Goal: Check status: Check status

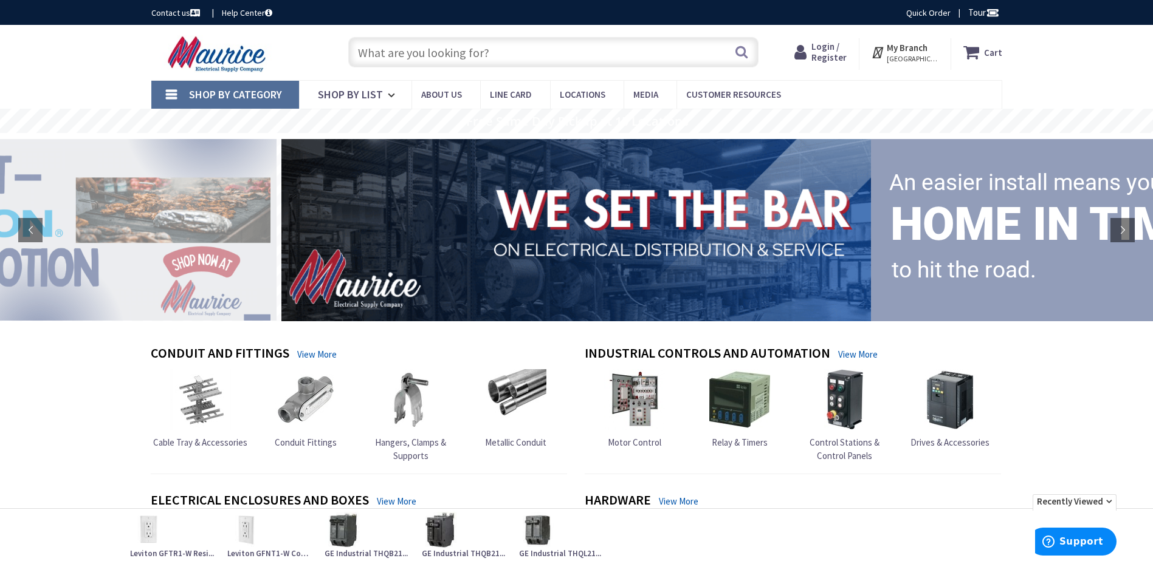
click at [838, 45] on span "Login / Register" at bounding box center [828, 52] width 35 height 22
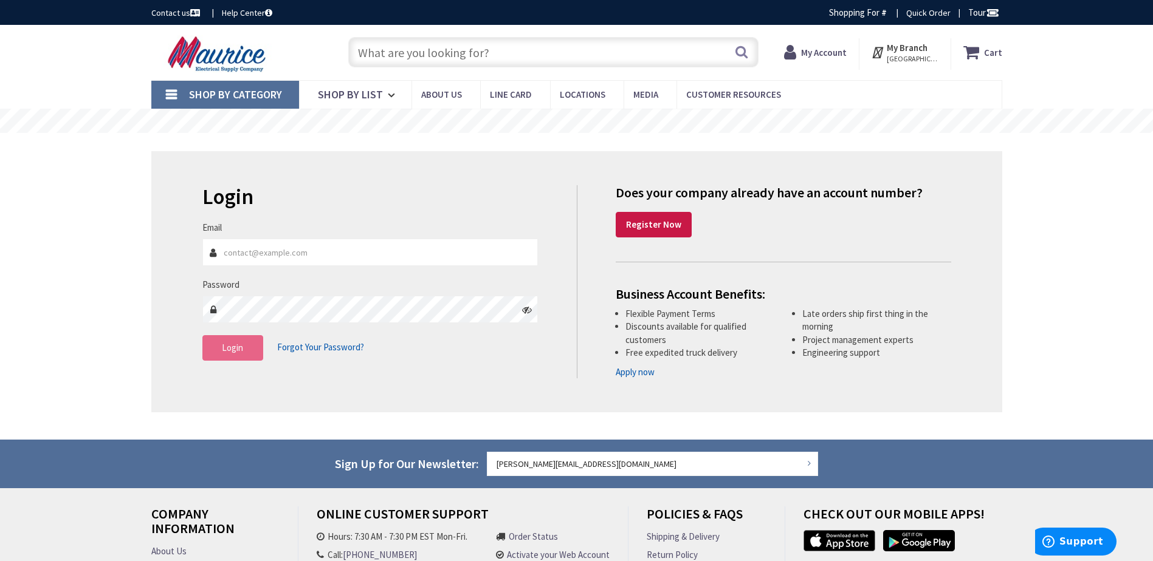
type input "[PERSON_NAME][EMAIL_ADDRESS][DOMAIN_NAME]"
click at [255, 341] on button "Login" at bounding box center [232, 348] width 61 height 26
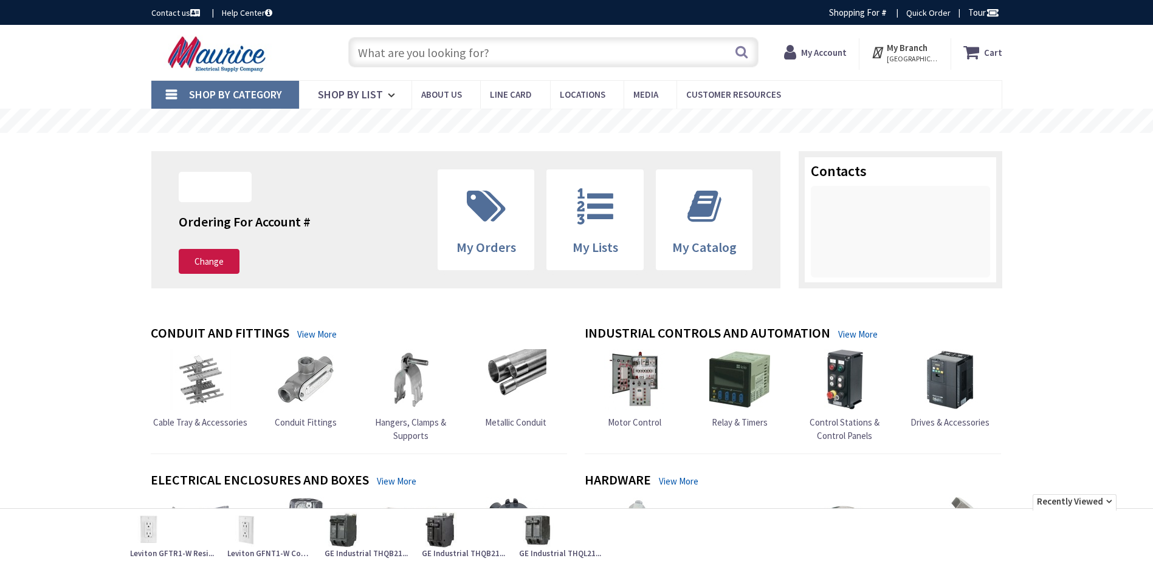
click at [801, 54] on icon at bounding box center [792, 52] width 17 height 22
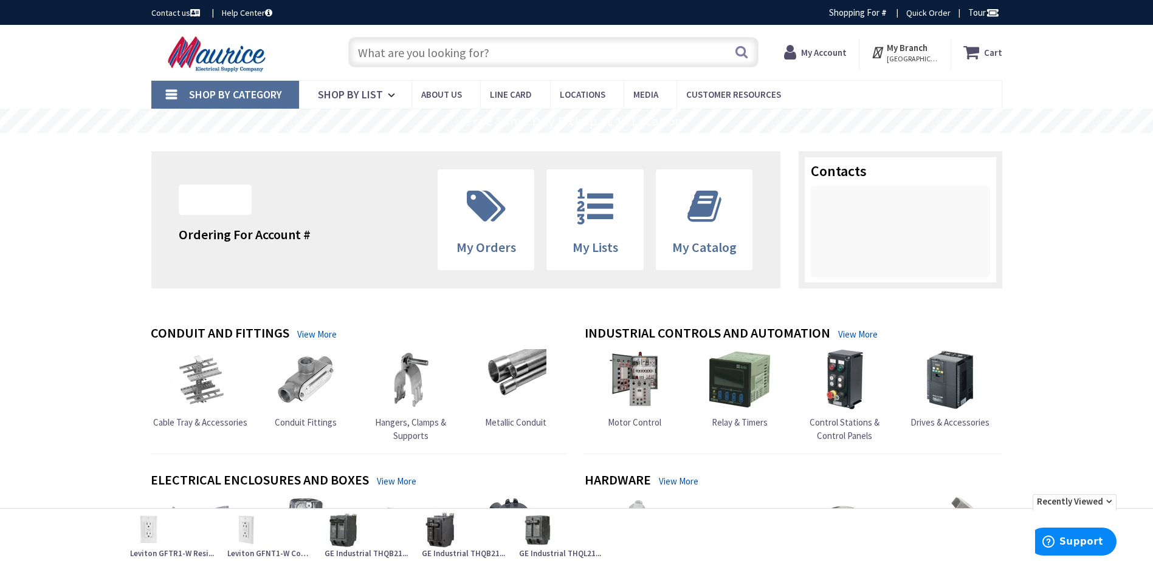
click at [826, 54] on strong "My Account" at bounding box center [824, 53] width 46 height 12
click at [488, 219] on icon at bounding box center [486, 206] width 51 height 36
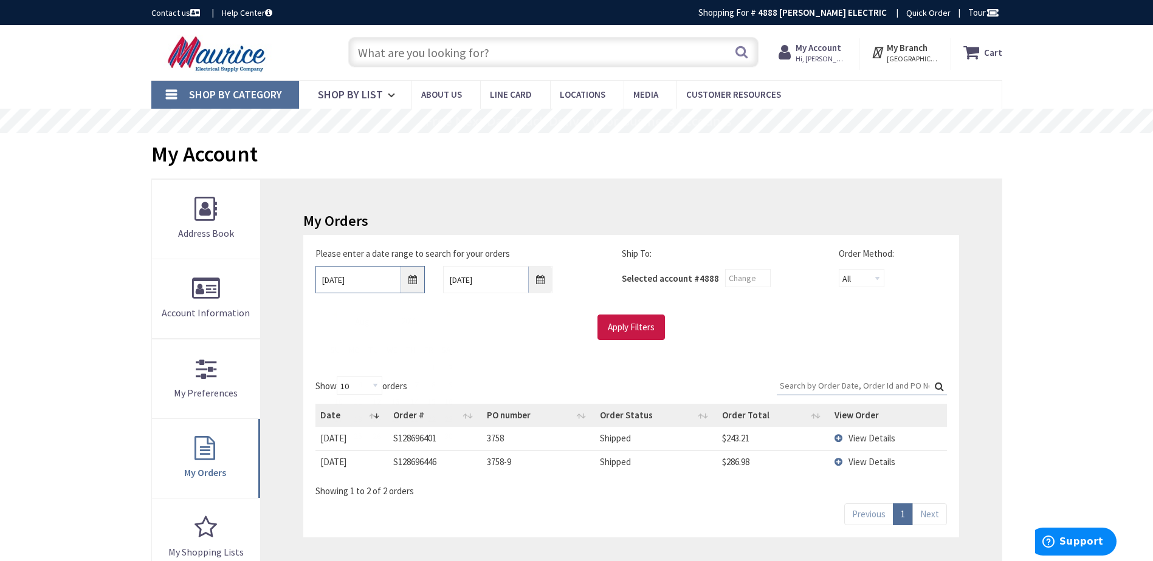
click at [374, 273] on input "8/28/2025" at bounding box center [369, 279] width 109 height 27
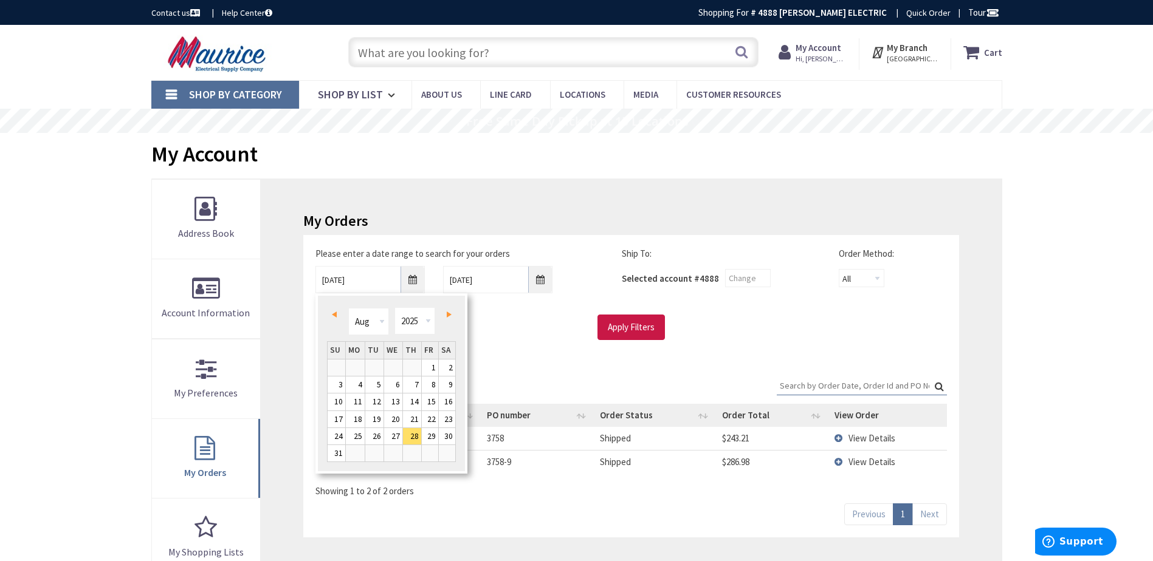
click at [341, 317] on link "Prev" at bounding box center [336, 314] width 16 height 16
click at [376, 369] on link "1" at bounding box center [374, 368] width 18 height 16
type input "07/01/2025"
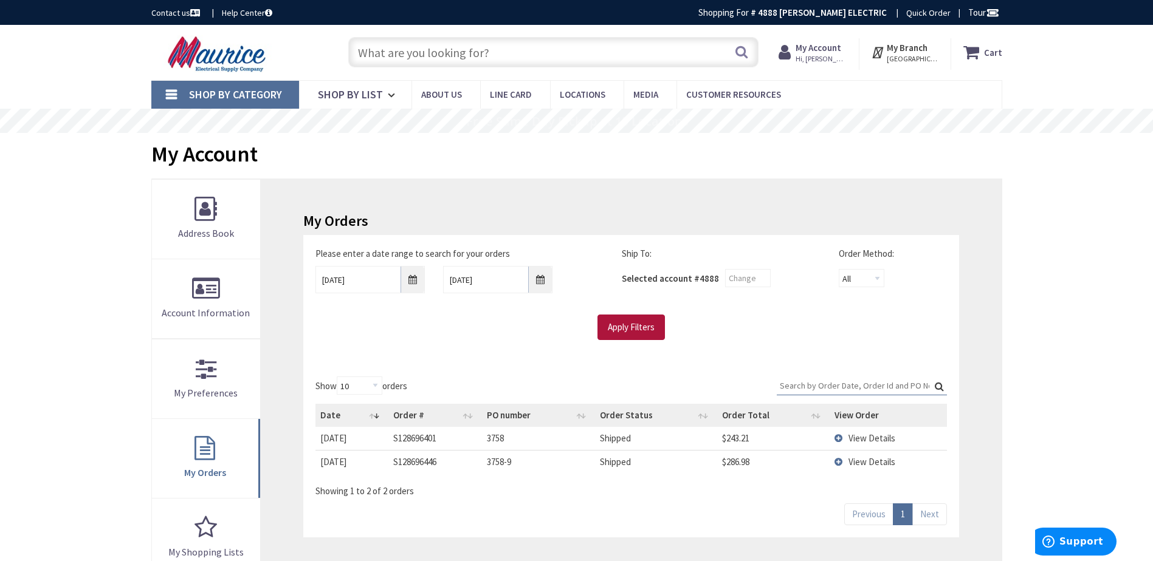
drag, startPoint x: 622, startPoint y: 332, endPoint x: 651, endPoint y: 333, distance: 28.6
click at [624, 332] on input "Apply Filters" at bounding box center [630, 328] width 67 height 26
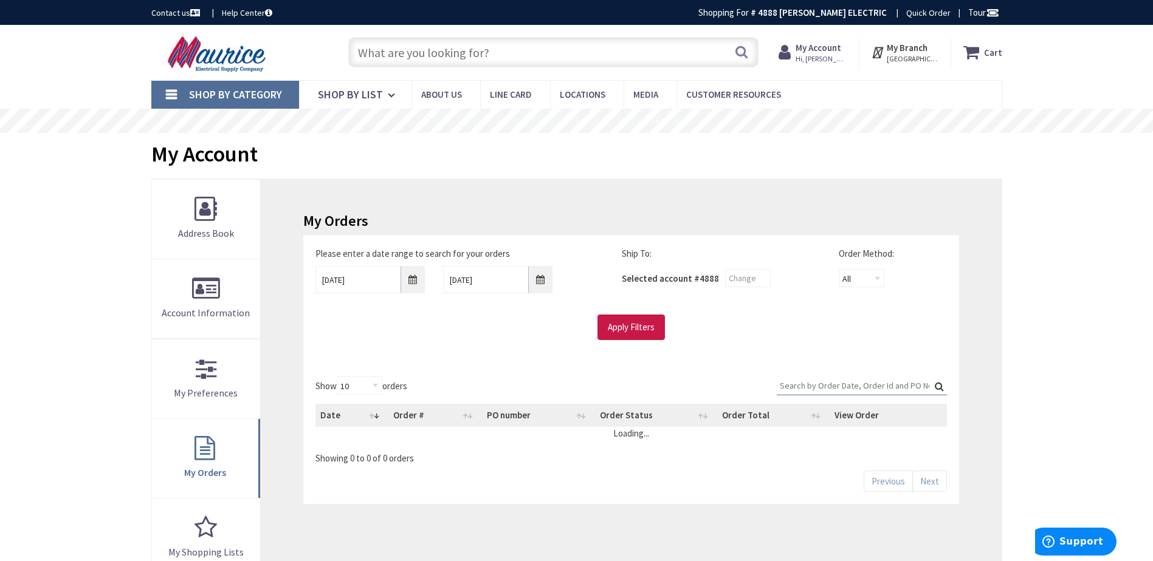
click at [831, 384] on input "Search:" at bounding box center [861, 386] width 170 height 18
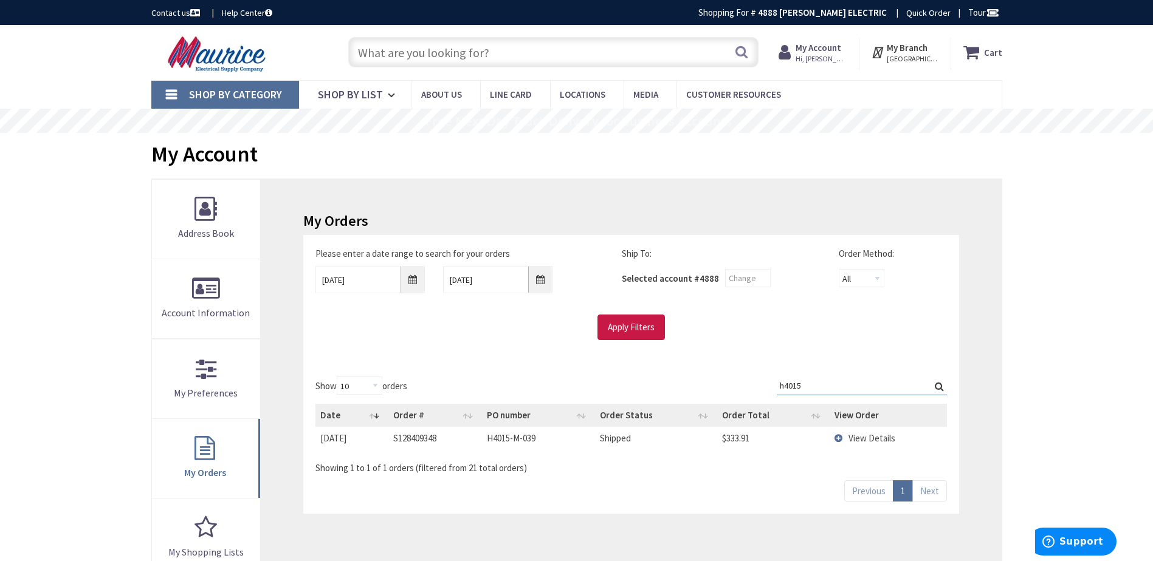
type input "h4015"
click at [866, 434] on span "View Details" at bounding box center [871, 439] width 47 height 12
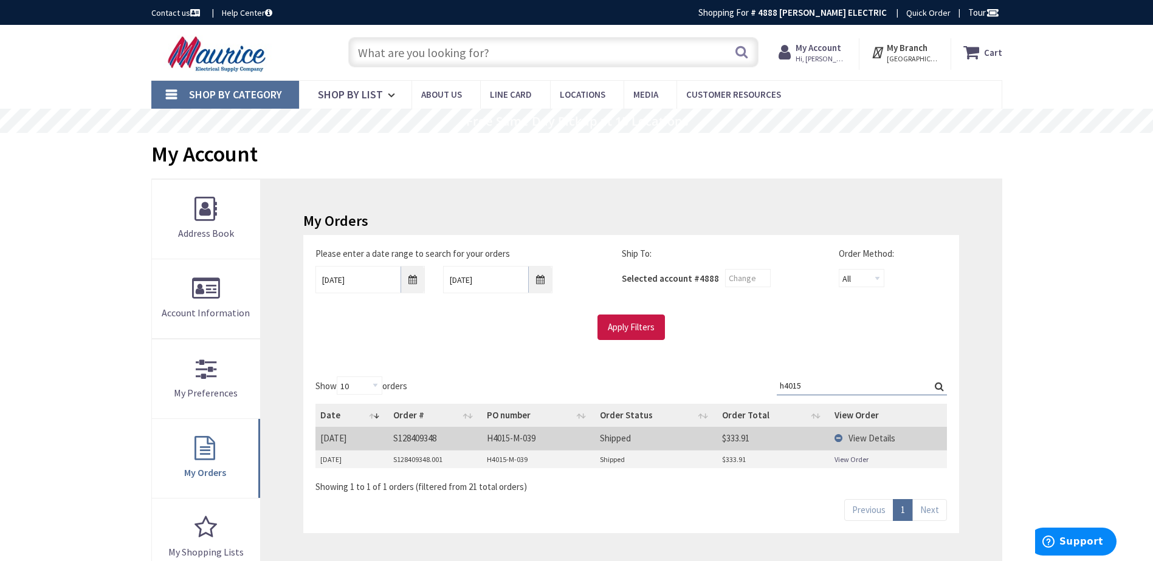
click at [846, 460] on link "View Order" at bounding box center [851, 459] width 34 height 10
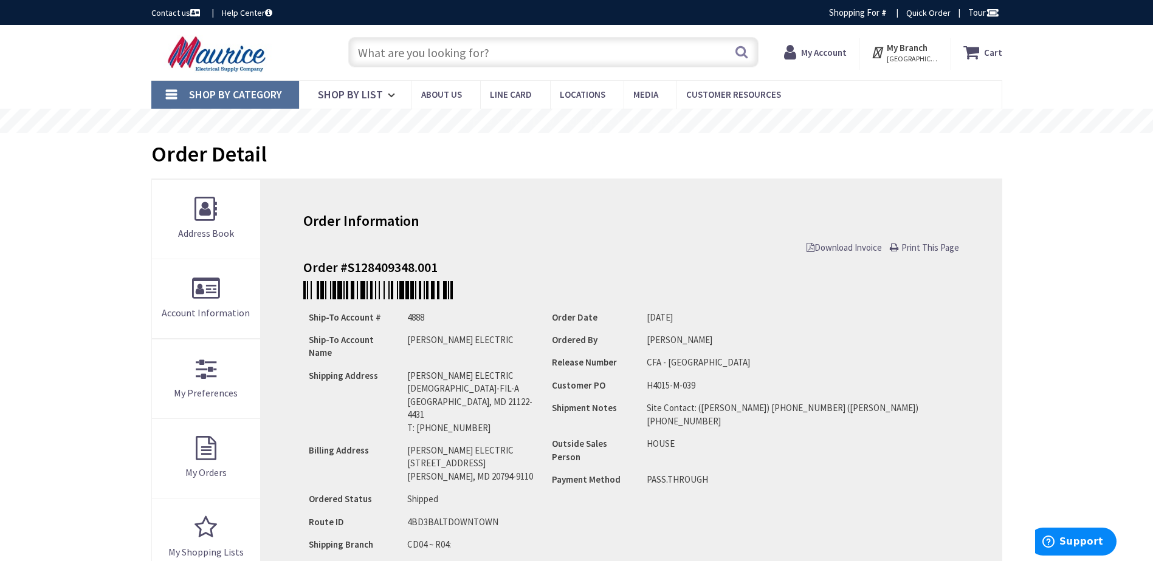
click at [862, 253] on span "Download Invoice" at bounding box center [843, 248] width 75 height 12
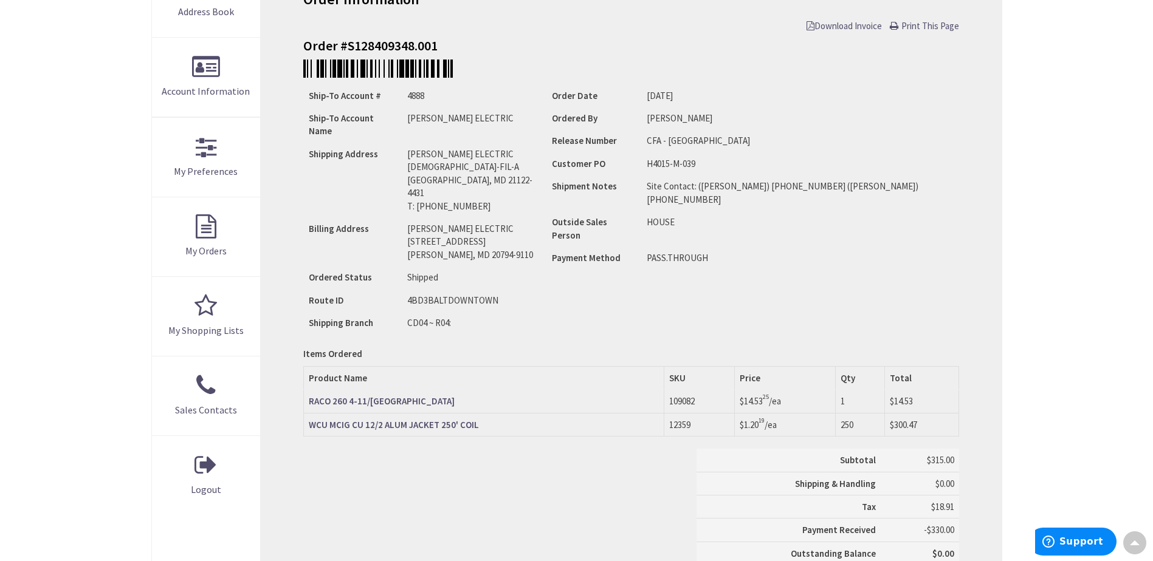
scroll to position [122, 0]
